Goal: Navigation & Orientation: Understand site structure

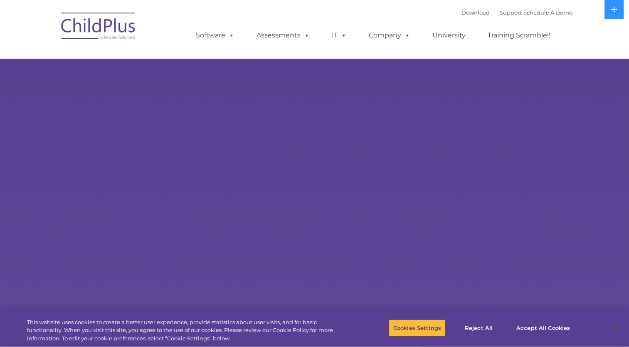
select select "MEDIUM"
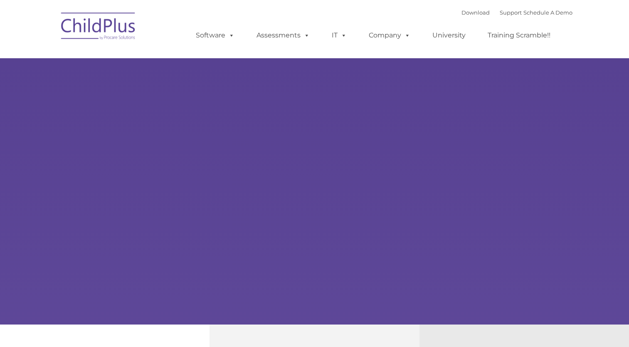
type input ""
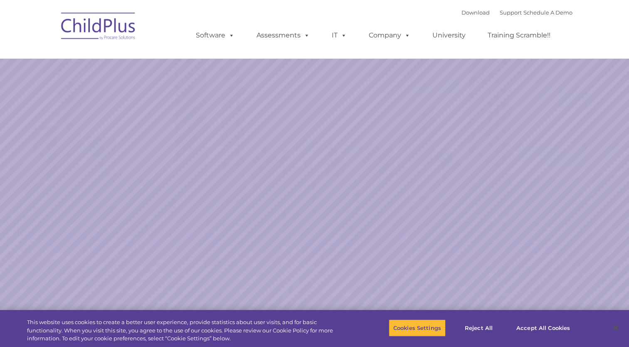
select select "MEDIUM"
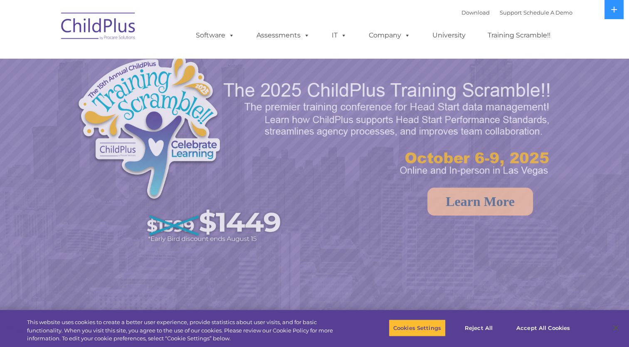
select select "MEDIUM"
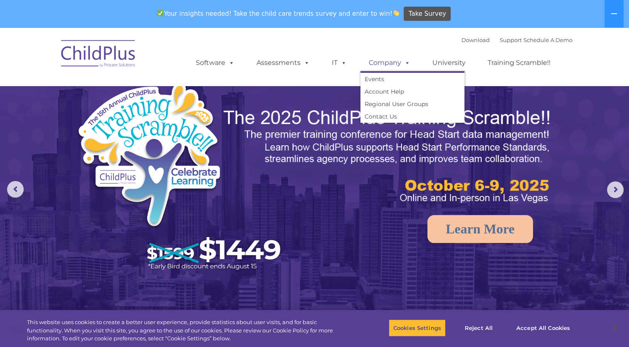
click at [401, 63] on span at bounding box center [405, 63] width 9 height 8
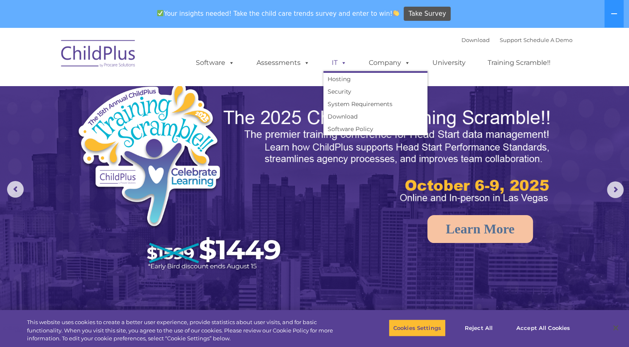
click at [341, 64] on span at bounding box center [341, 63] width 9 height 8
